Goal: Task Accomplishment & Management: Use online tool/utility

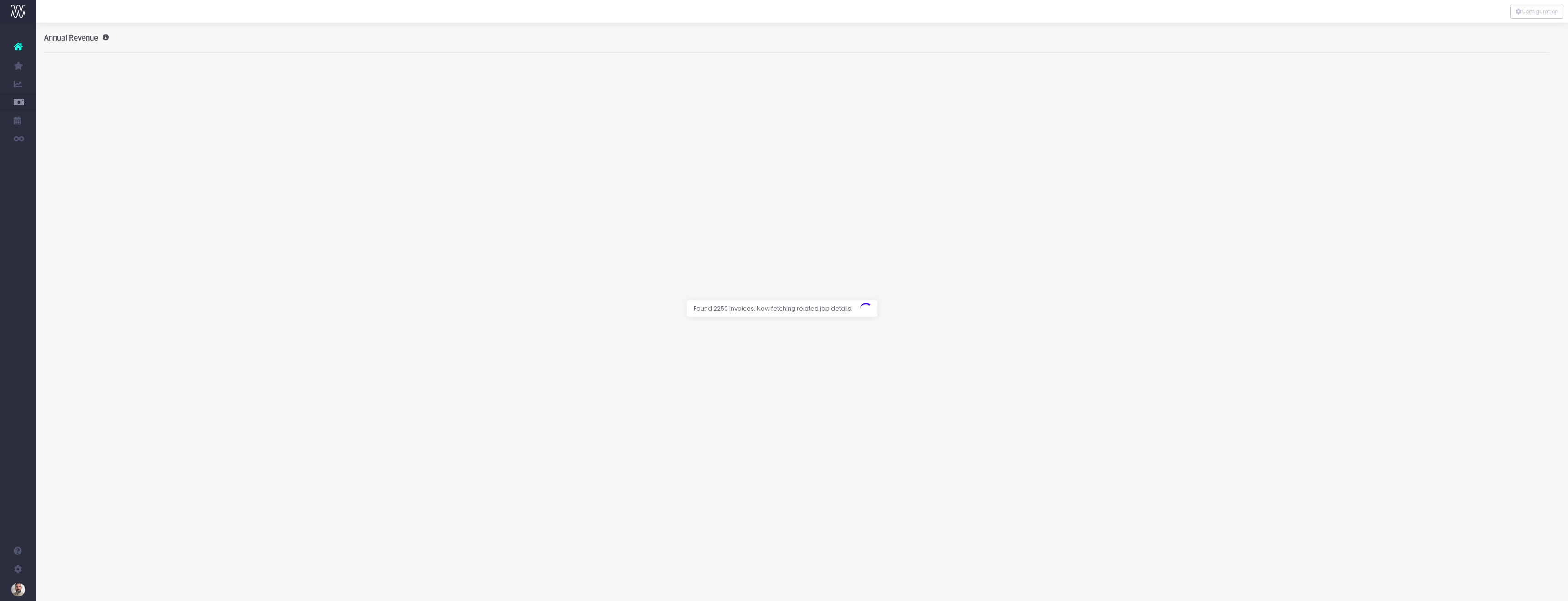
scroll to position [0, 4]
click at [344, 46] on div "Annual Revenue Toggle report Revenue Contribution Show / Hide Years 2019 2020 2…" at bounding box center [798, 38] width 1506 height 30
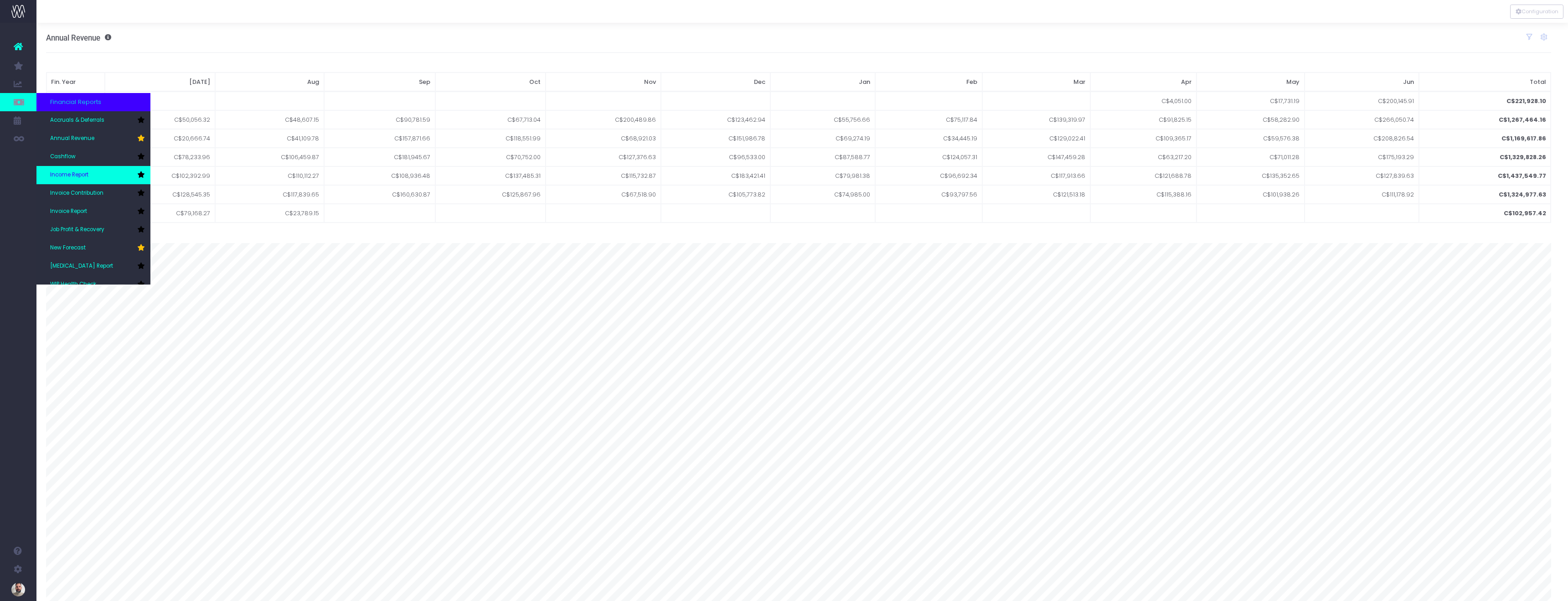
scroll to position [28, 0]
click at [88, 219] on link "New Forecast" at bounding box center [93, 220] width 114 height 18
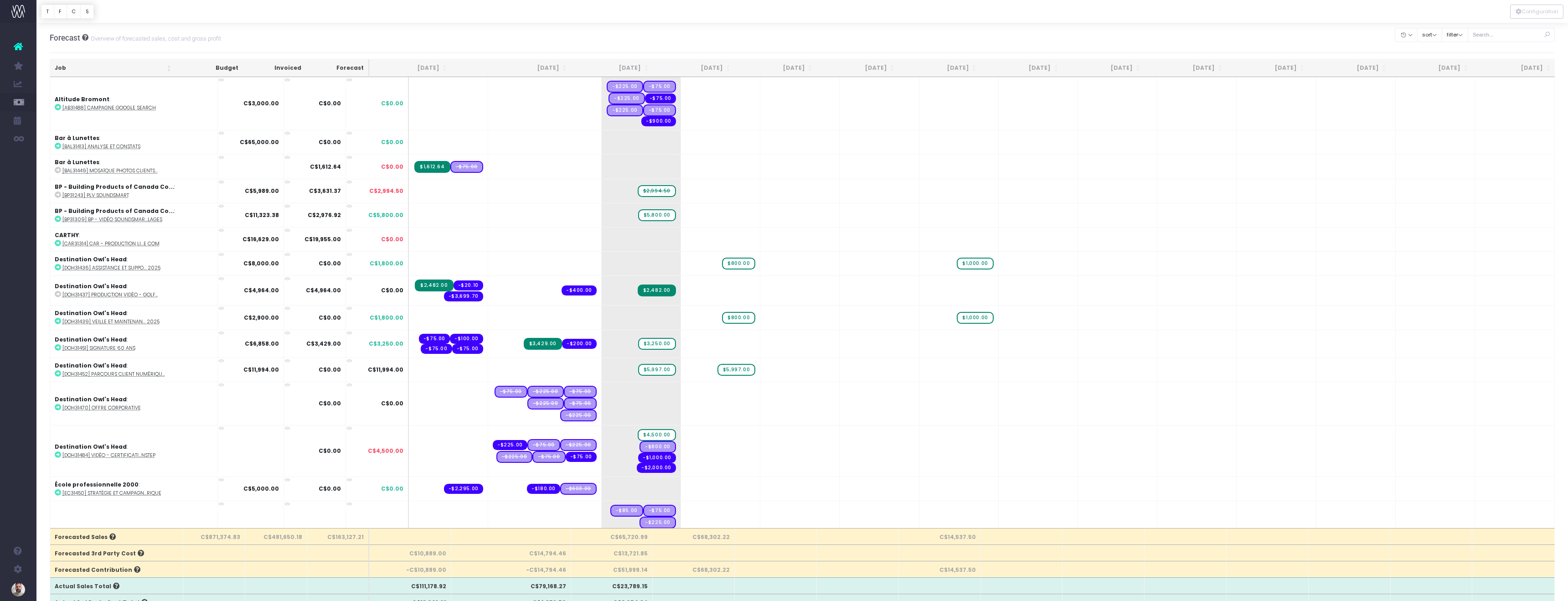
click at [743, 32] on div "Forecast Overview of forecasted sales, cost and gross profit Clear Filters Hide…" at bounding box center [802, 38] width 1506 height 30
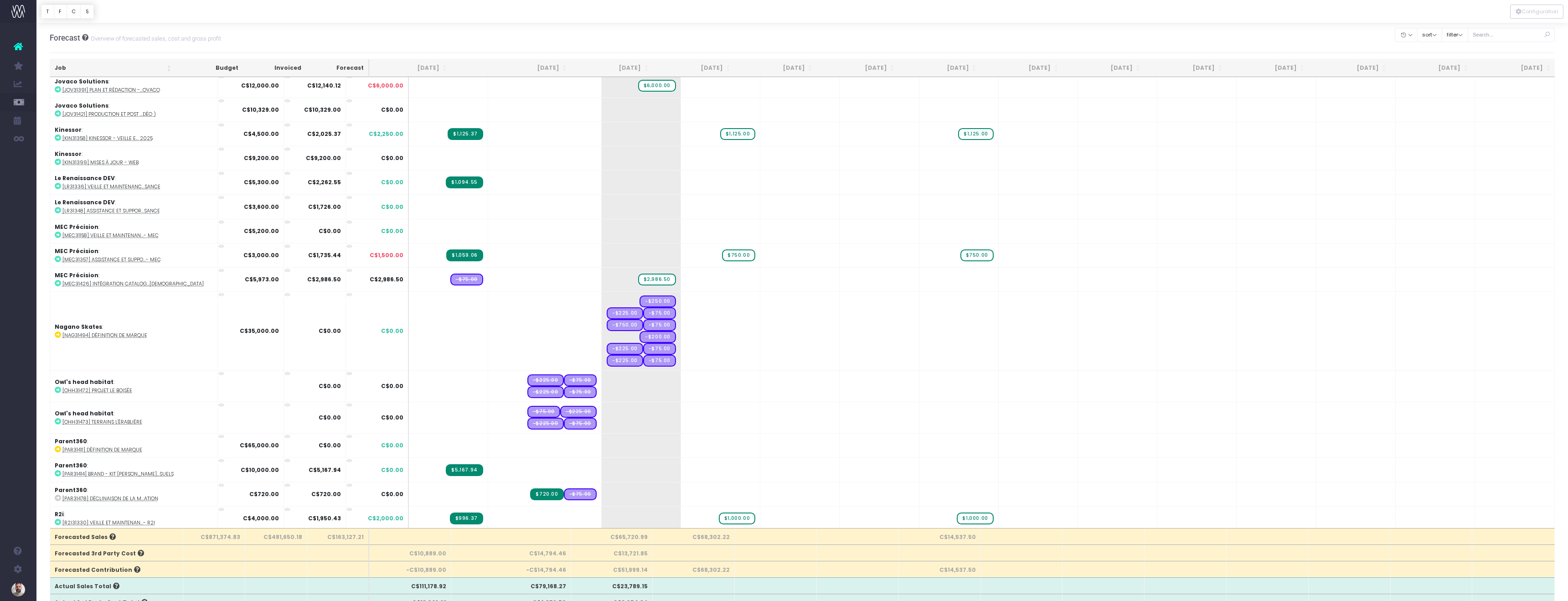
scroll to position [1737, 0]
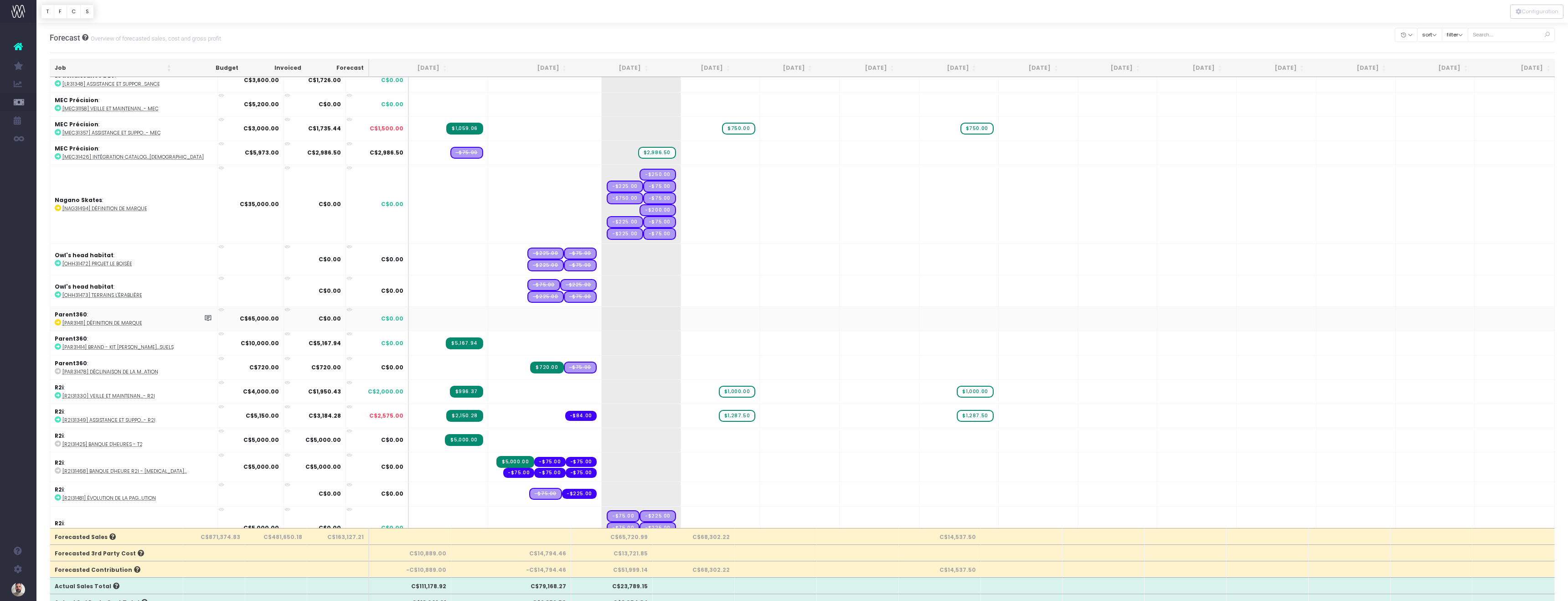
click at [58, 319] on icon at bounding box center [58, 322] width 6 height 6
